Goal: Information Seeking & Learning: Find specific fact

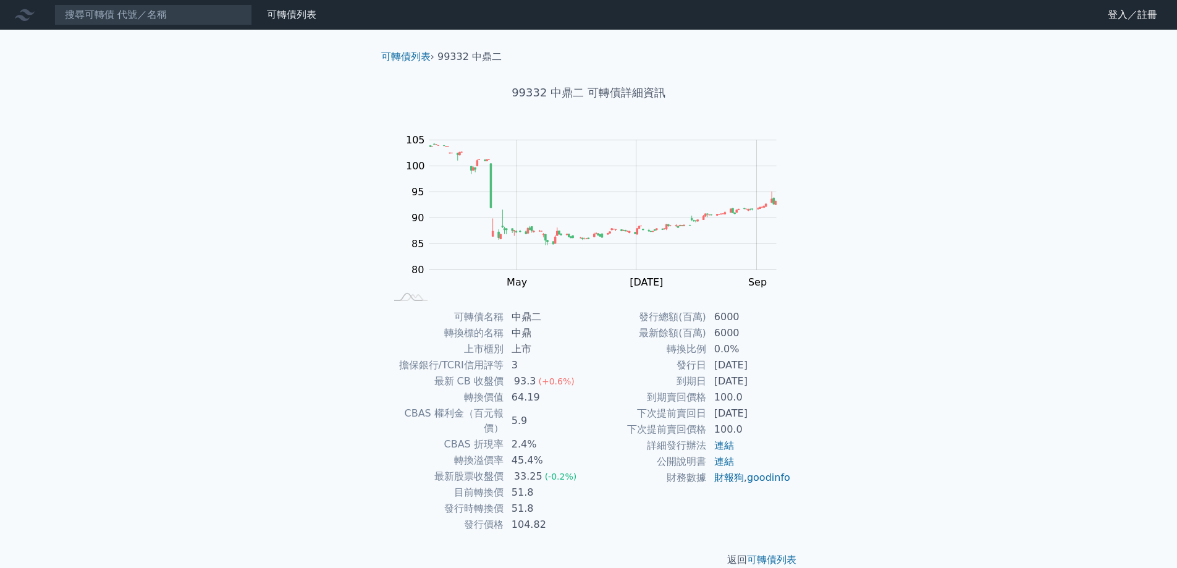
drag, startPoint x: 719, startPoint y: 367, endPoint x: 773, endPoint y: 411, distance: 69.4
click at [773, 411] on tbody "發行總額(百萬) 6000 最新餘額(百萬) 6000 轉換比例 0.0% 發行日 2024-07-23 到期日 2029-07-23 到期賣回價格 100.…" at bounding box center [690, 397] width 203 height 177
click at [779, 412] on td "[DATE]" at bounding box center [749, 413] width 85 height 16
drag, startPoint x: 717, startPoint y: 416, endPoint x: 769, endPoint y: 416, distance: 52.5
click at [769, 416] on td "[DATE]" at bounding box center [749, 413] width 85 height 16
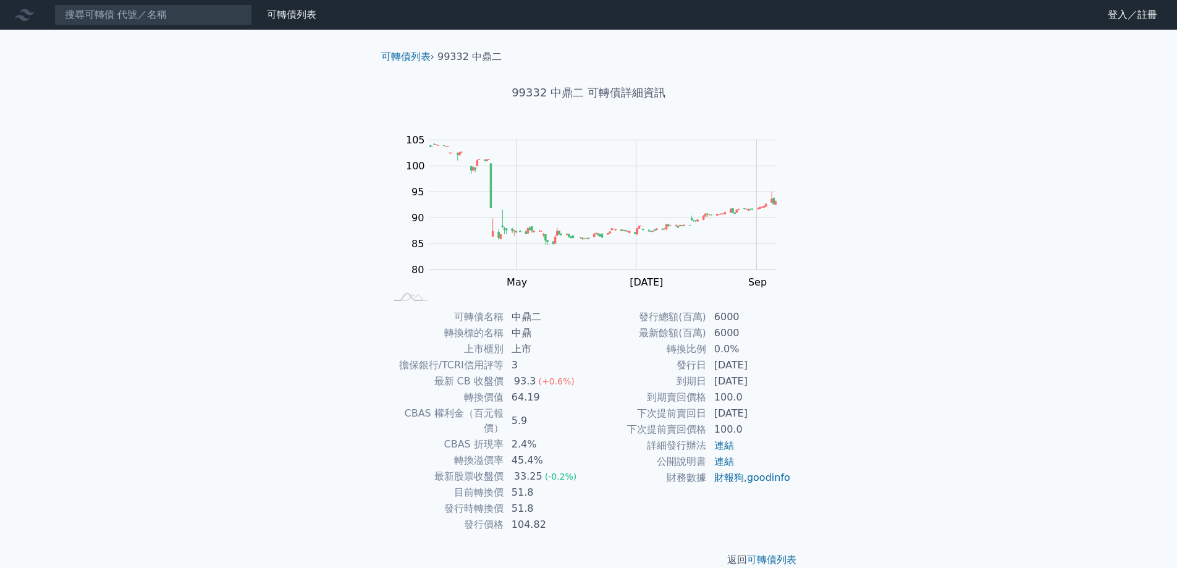
click at [773, 418] on td "[DATE]" at bounding box center [749, 413] width 85 height 16
drag, startPoint x: 713, startPoint y: 414, endPoint x: 767, endPoint y: 413, distance: 54.4
click at [767, 413] on td "[DATE]" at bounding box center [749, 413] width 85 height 16
copy td "[DATE]"
drag, startPoint x: 514, startPoint y: 398, endPoint x: 543, endPoint y: 398, distance: 29.0
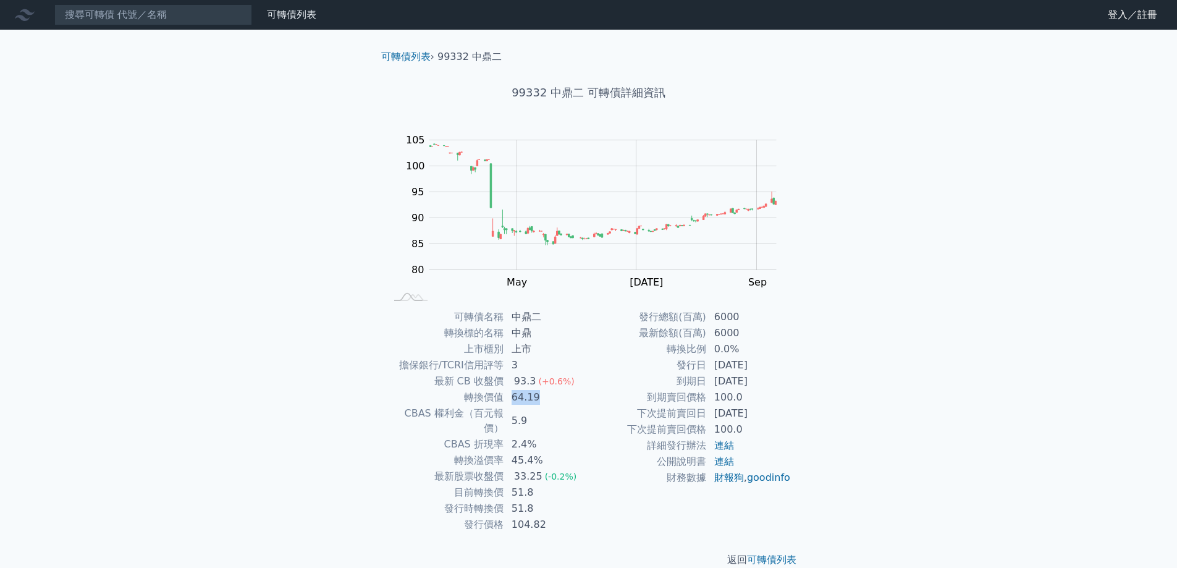
click at [543, 398] on td "64.19" at bounding box center [546, 397] width 85 height 16
click at [537, 469] on div "33.25" at bounding box center [527, 476] width 33 height 15
drag, startPoint x: 515, startPoint y: 478, endPoint x: 534, endPoint y: 478, distance: 19.1
click at [534, 484] on td "51.8" at bounding box center [546, 492] width 85 height 16
click at [540, 484] on td "51.8" at bounding box center [546, 492] width 85 height 16
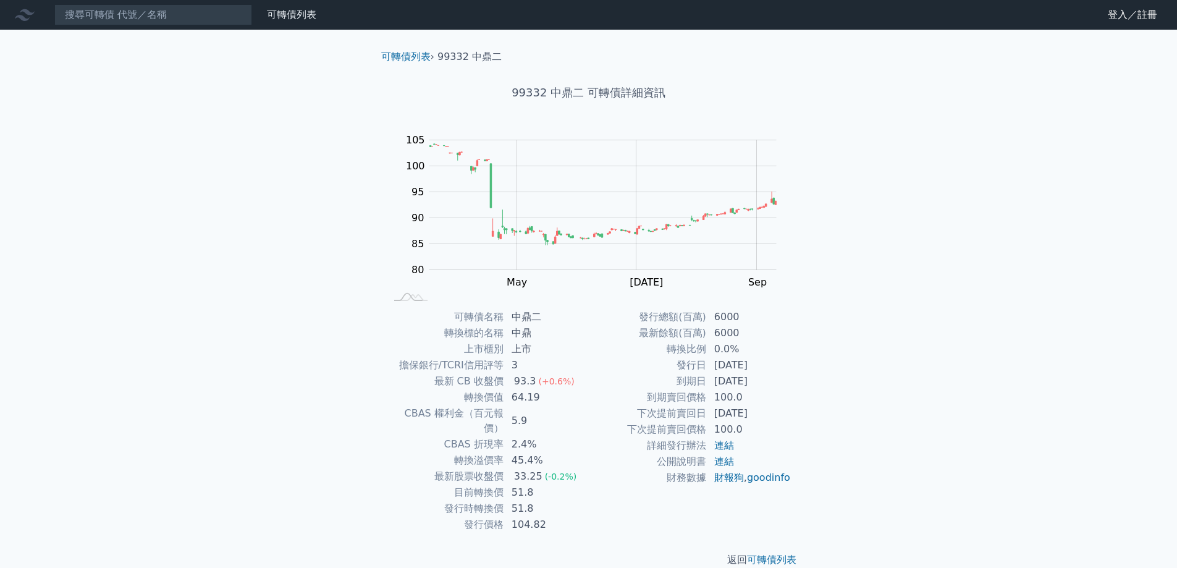
click at [590, 480] on td "財務數據" at bounding box center [648, 477] width 118 height 16
